Goal: Check status: Verify the current state of an ongoing process or item

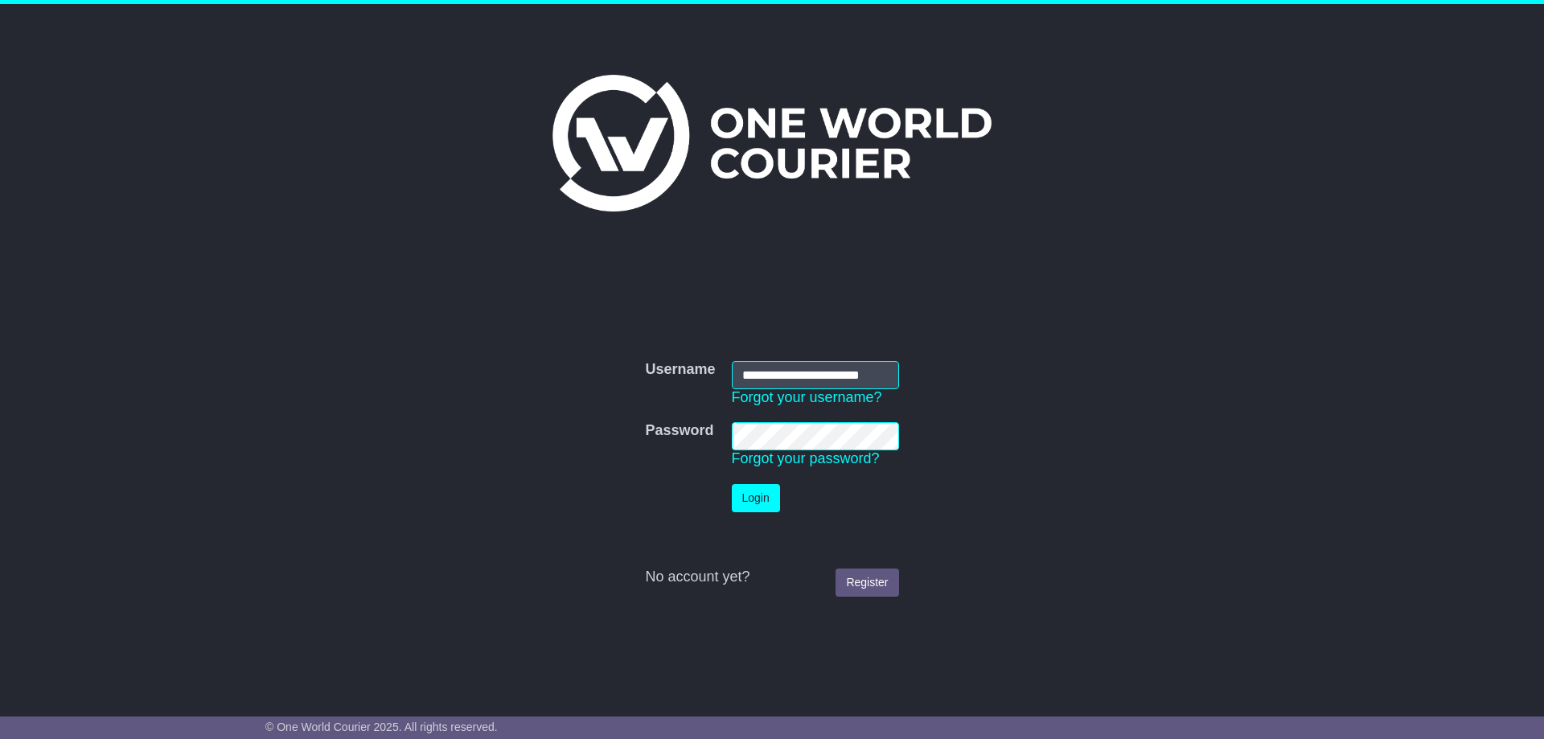
scroll to position [0, 14]
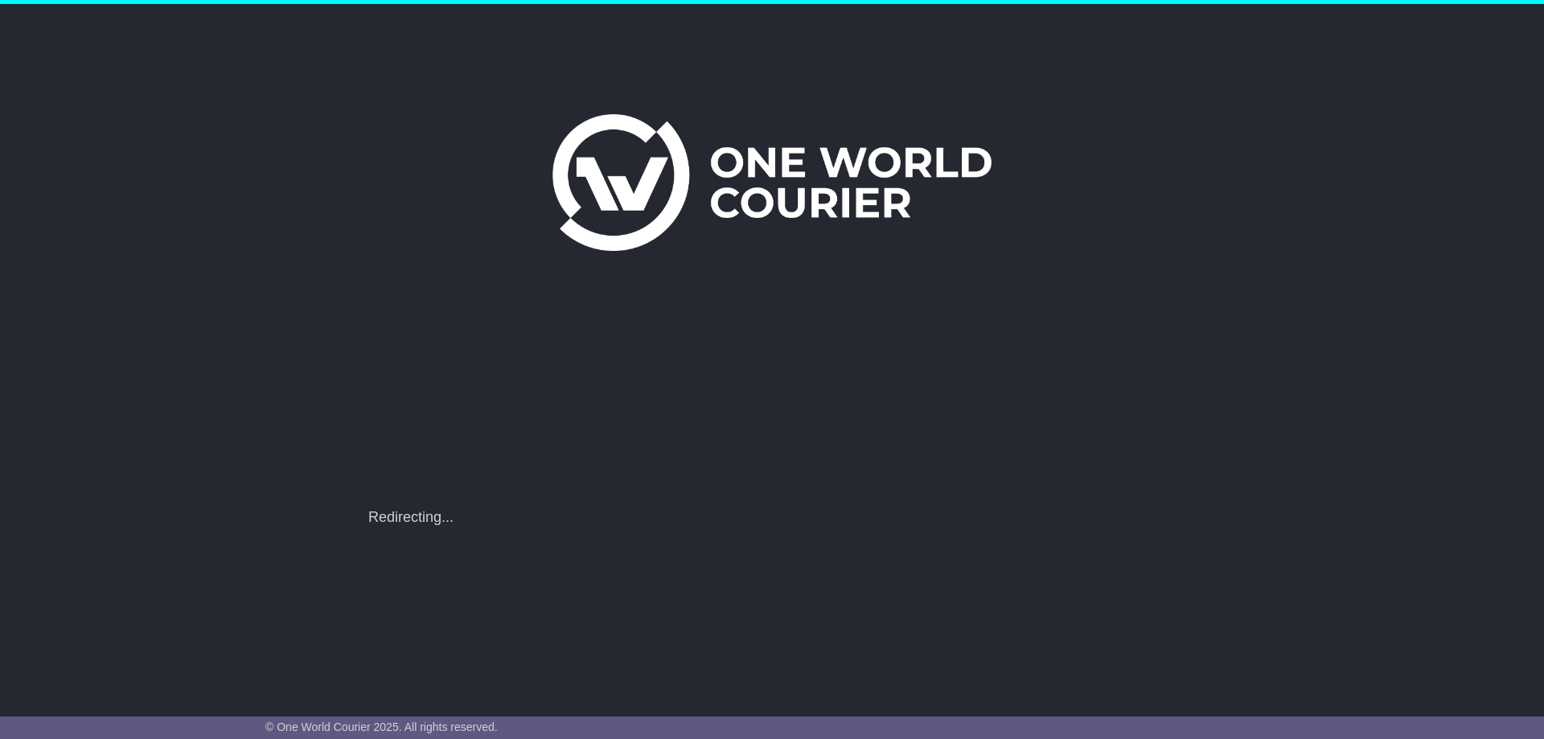
click at [765, 497] on div "**********" at bounding box center [771, 506] width 823 height 42
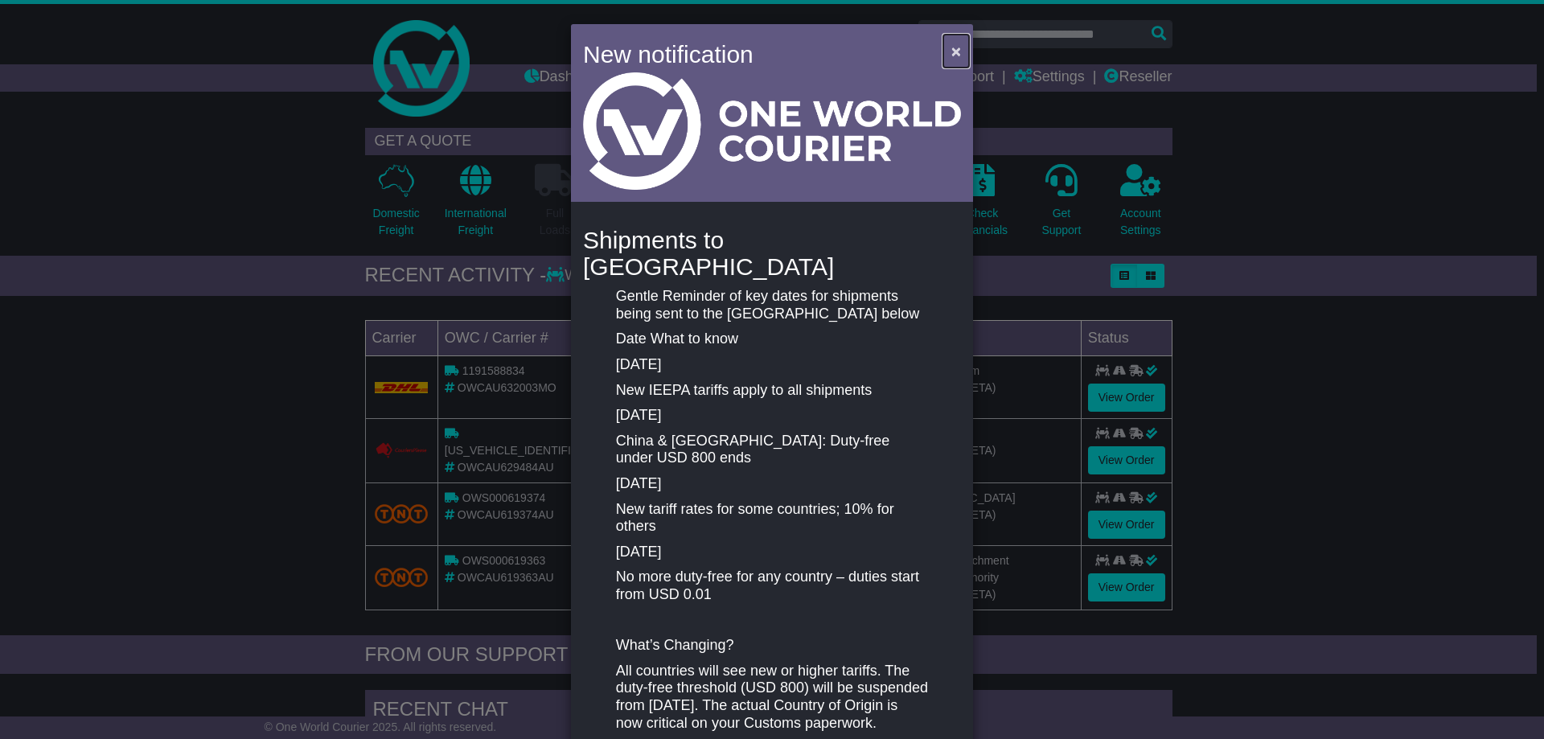
click at [945, 47] on button "×" at bounding box center [956, 51] width 26 height 33
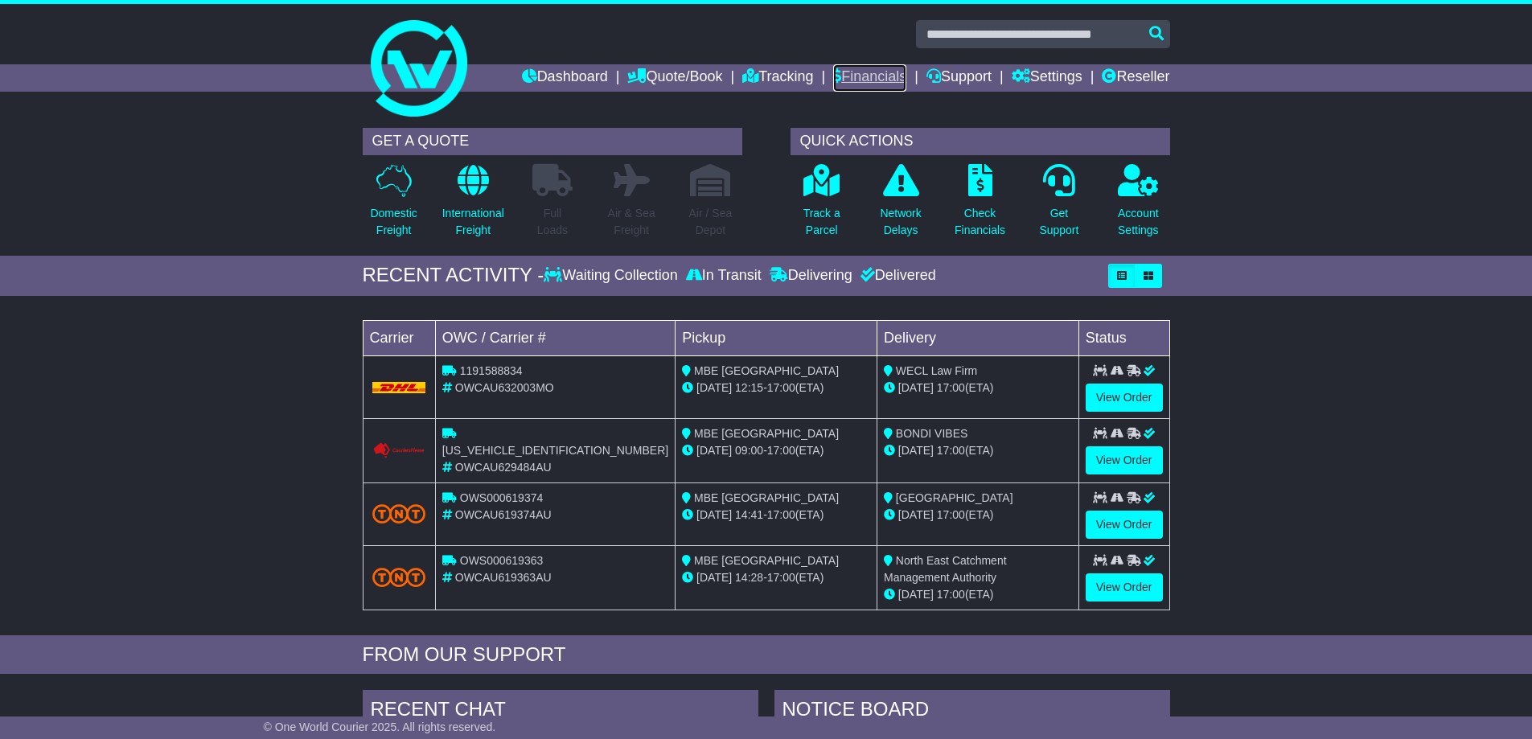
click at [851, 75] on link "Financials" at bounding box center [869, 77] width 73 height 27
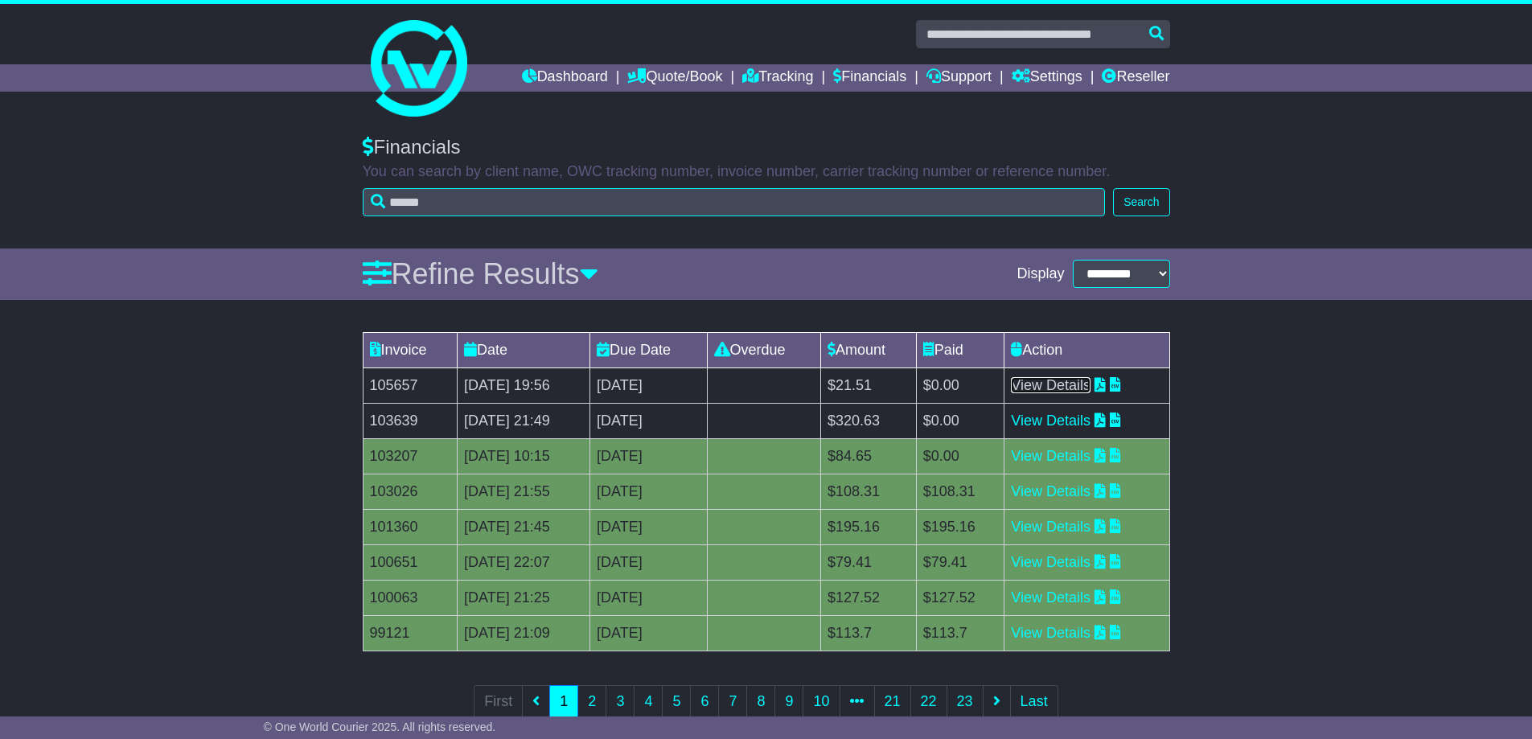
click at [1075, 379] on link "View Details" at bounding box center [1051, 385] width 80 height 16
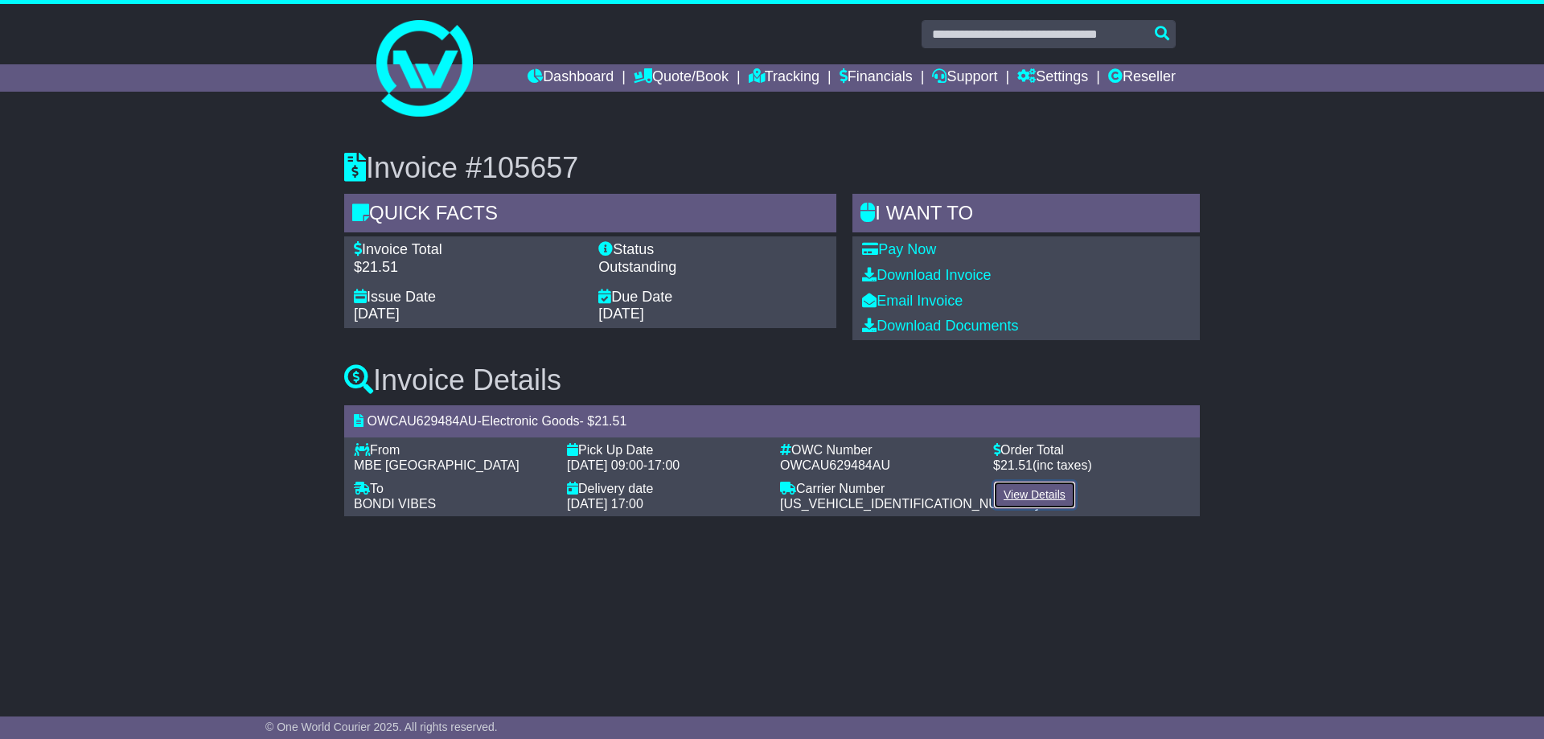
click at [1068, 491] on link "View Details" at bounding box center [1034, 495] width 83 height 28
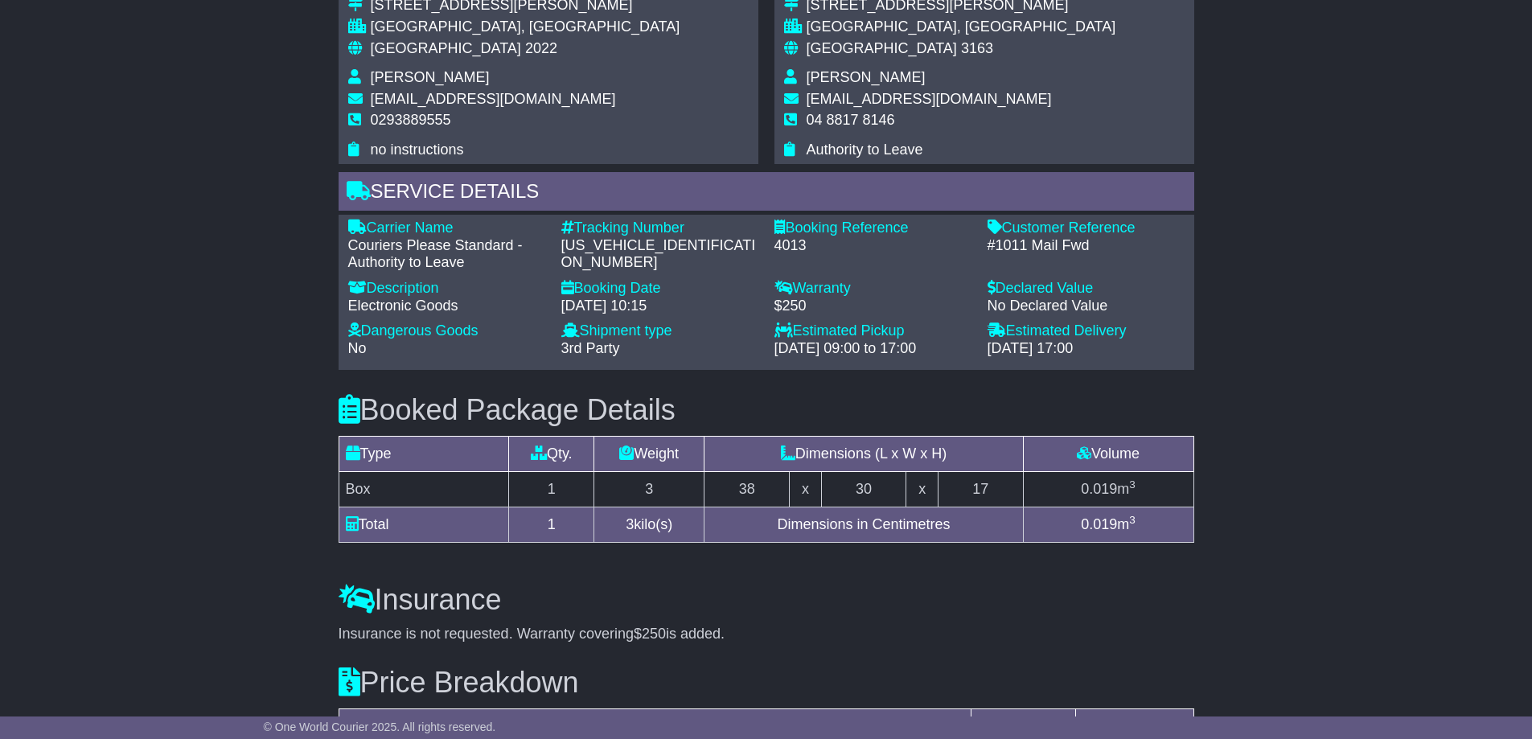
scroll to position [1039, 0]
